Goal: Task Accomplishment & Management: Complete application form

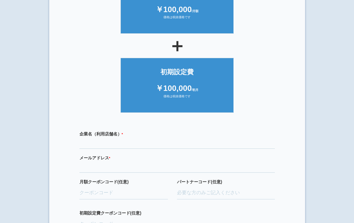
scroll to position [143, 0]
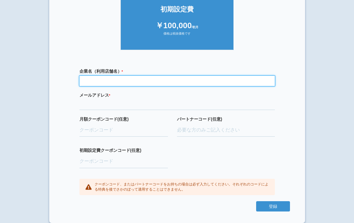
click at [142, 77] on input "text" at bounding box center [178, 81] width 196 height 10
click at [106, 80] on input "医）[PERSON_NAME]会　[PERSON_NAME]" at bounding box center [178, 81] width 196 height 10
drag, startPoint x: 109, startPoint y: 80, endPoint x: 54, endPoint y: 80, distance: 54.7
click at [54, 80] on section "× ご利用開始登録 ご利用開始のお手続きをはじめます。 必要事項をご記入下さい。 ジオブースト 月額10万円プラン ￥100,000 /月額 価格は税抜価格で…" at bounding box center [177, 43] width 256 height 360
type input "[PERSON_NAME]クリニック"
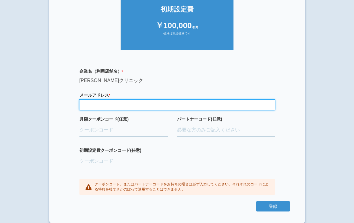
click at [102, 105] on input "email" at bounding box center [178, 104] width 196 height 10
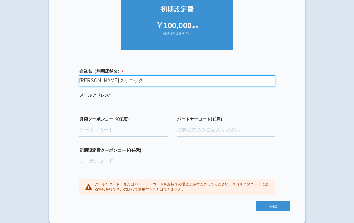
click at [80, 80] on input "南山田クリニック" at bounding box center [178, 81] width 196 height 10
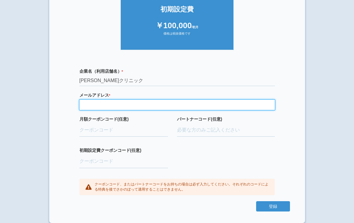
click at [98, 100] on input "email" at bounding box center [178, 104] width 196 height 10
type input "minamiyamada.sinoda@gmail.com"
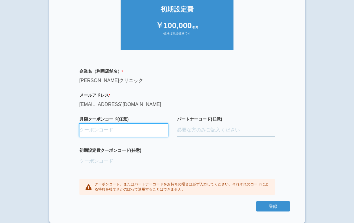
click at [128, 129] on input "月額クーポンコード(任意)" at bounding box center [124, 129] width 89 height 13
click at [142, 130] on input "月額クーポンコード(任意)" at bounding box center [124, 129] width 89 height 13
paste input "ifENW5rd"
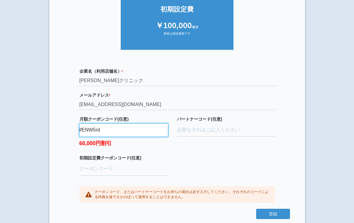
type input "ifENW5rd"
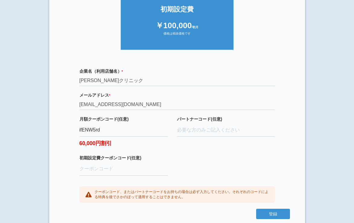
click at [229, 145] on div "パートナーコード(任意)" at bounding box center [226, 135] width 98 height 39
click at [117, 169] on input "初期設定費クーポンコード(任意)" at bounding box center [124, 168] width 89 height 13
paste input "aBAaXUlM"
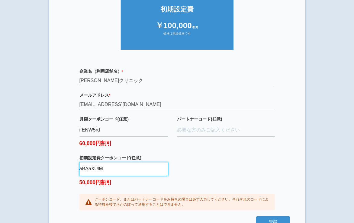
type input "aBAaXUlM"
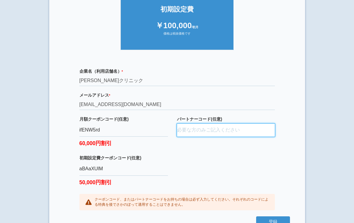
click at [209, 126] on input "パートナーコード(任意)" at bounding box center [226, 129] width 98 height 13
paste input "D22022"
type input "D22022"
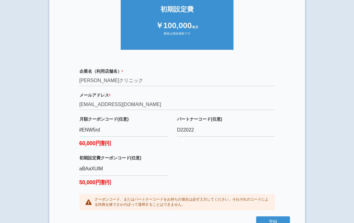
click at [210, 161] on div "企業名（利用店舗名） * 必須項目です 南山田クリニック メールアドレス * 必須項目です 正しいメールアドレスを入力してください minamiyamada.…" at bounding box center [177, 139] width 226 height 154
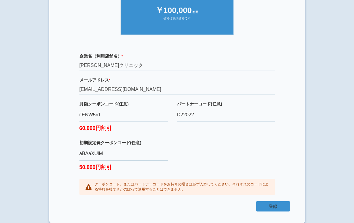
click at [271, 203] on button "登録" at bounding box center [273, 206] width 34 height 10
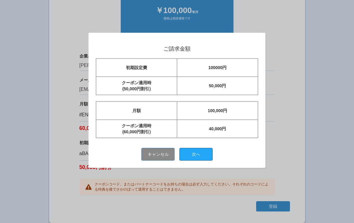
click at [207, 155] on button "次へ" at bounding box center [196, 154] width 33 height 13
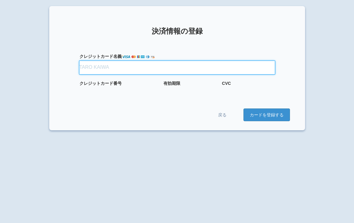
click at [116, 70] on input "クレジット カード名義" at bounding box center [178, 67] width 196 height 13
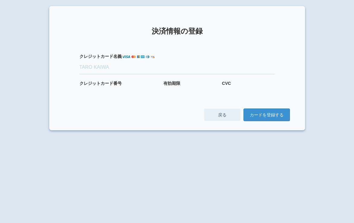
click at [223, 116] on link "戻る" at bounding box center [222, 115] width 36 height 12
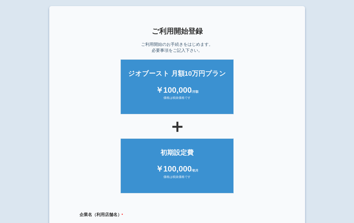
scroll to position [143, 0]
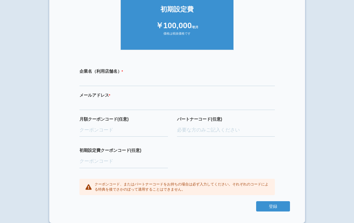
click at [109, 95] on small "*" at bounding box center [109, 95] width 1 height 4
click at [111, 95] on label "メールアドレス * 必須項目です 正しいメールアドレスを入力してください" at bounding box center [178, 95] width 196 height 6
